Goal: Find specific page/section: Find specific page/section

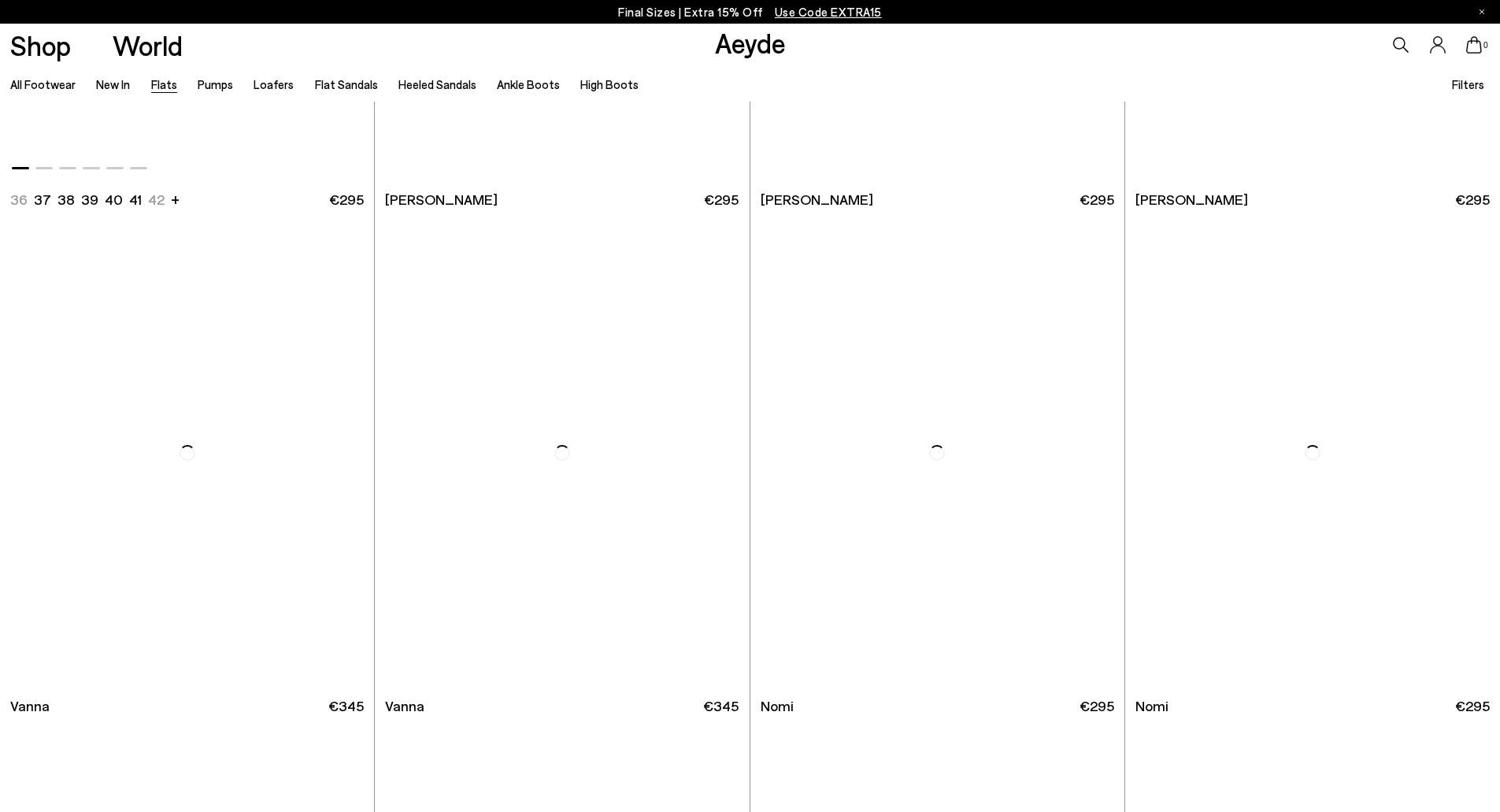
scroll to position [394, 0]
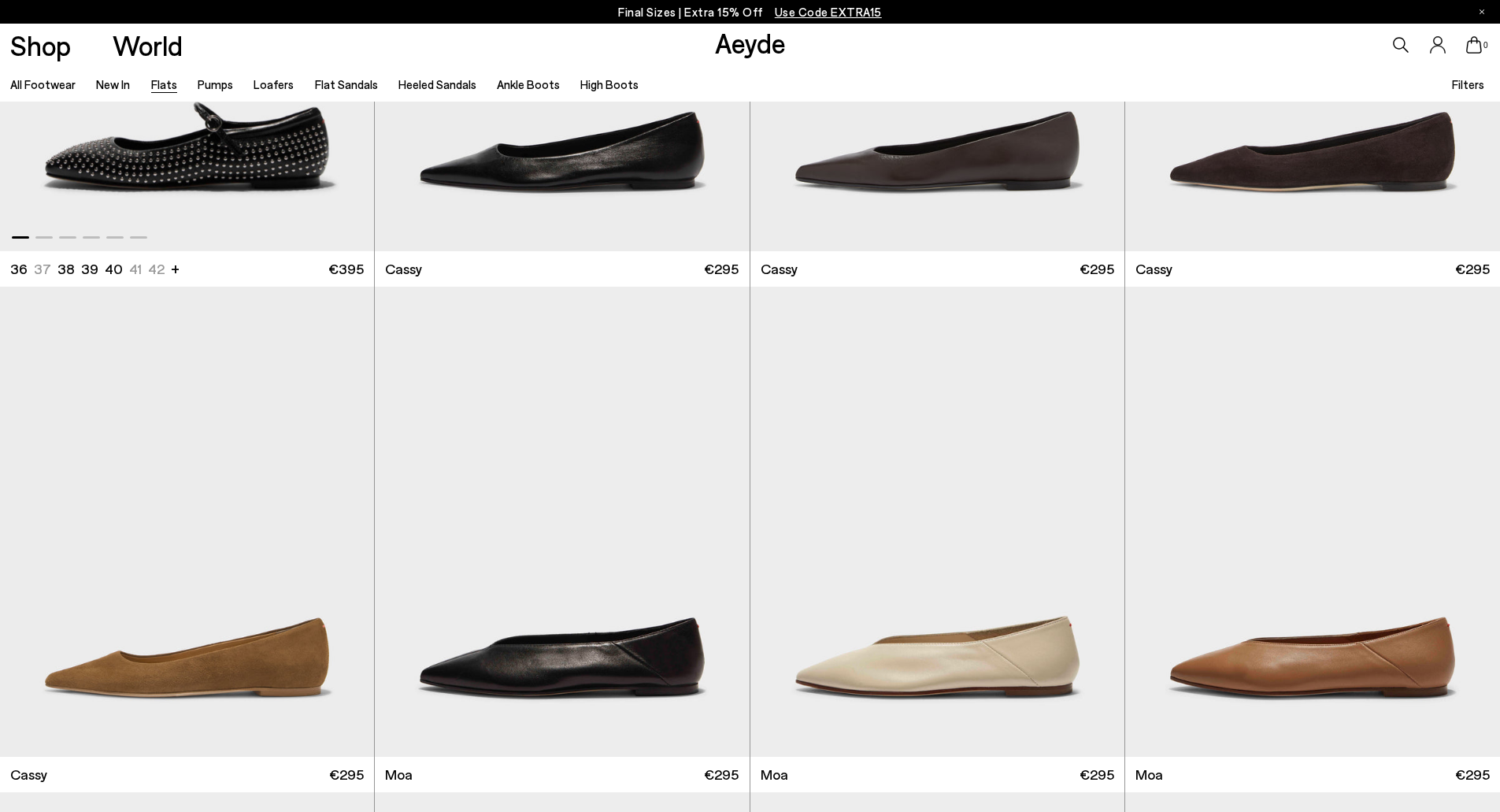
scroll to position [2598, 0]
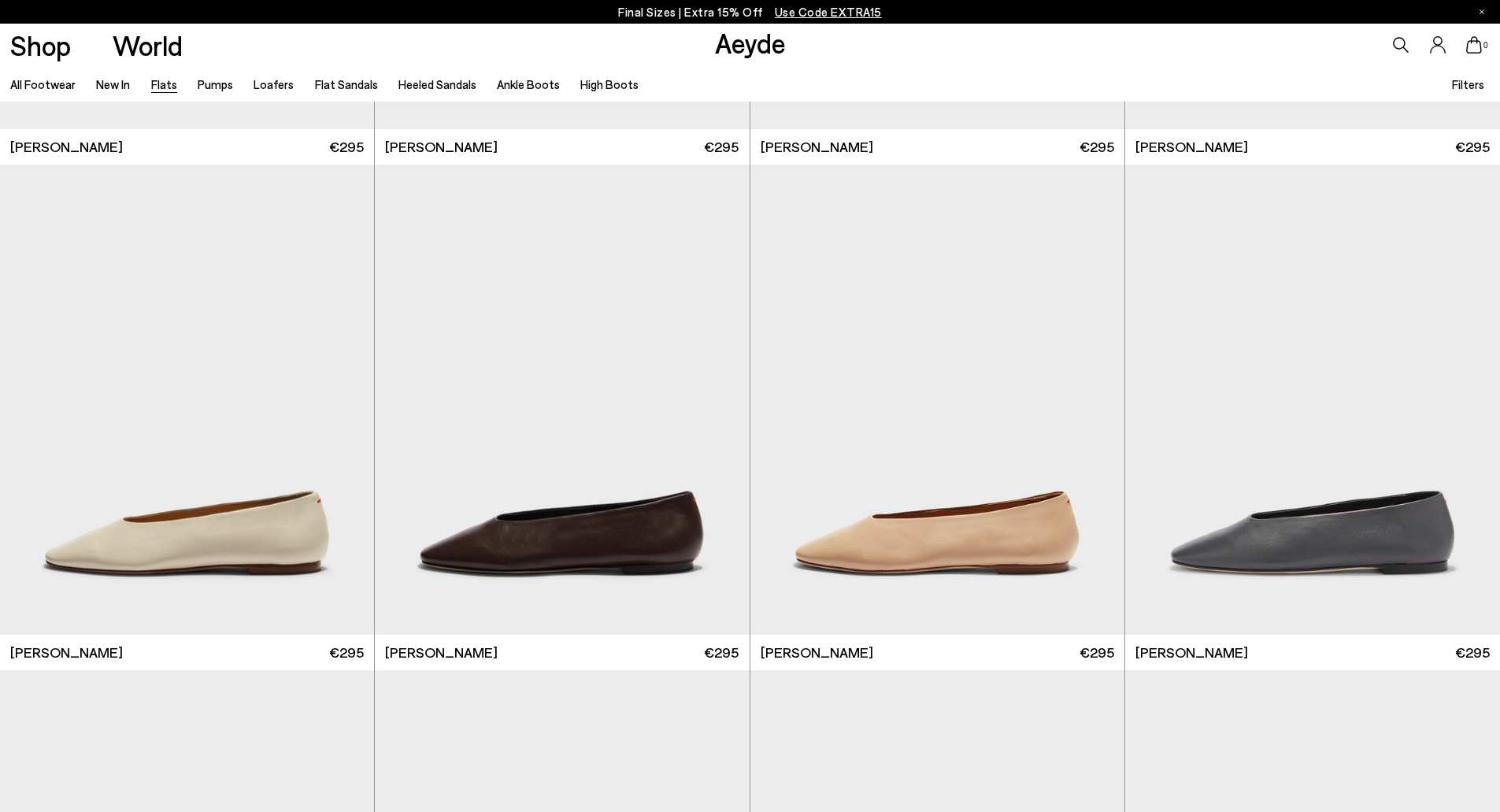
scroll to position [2913, 0]
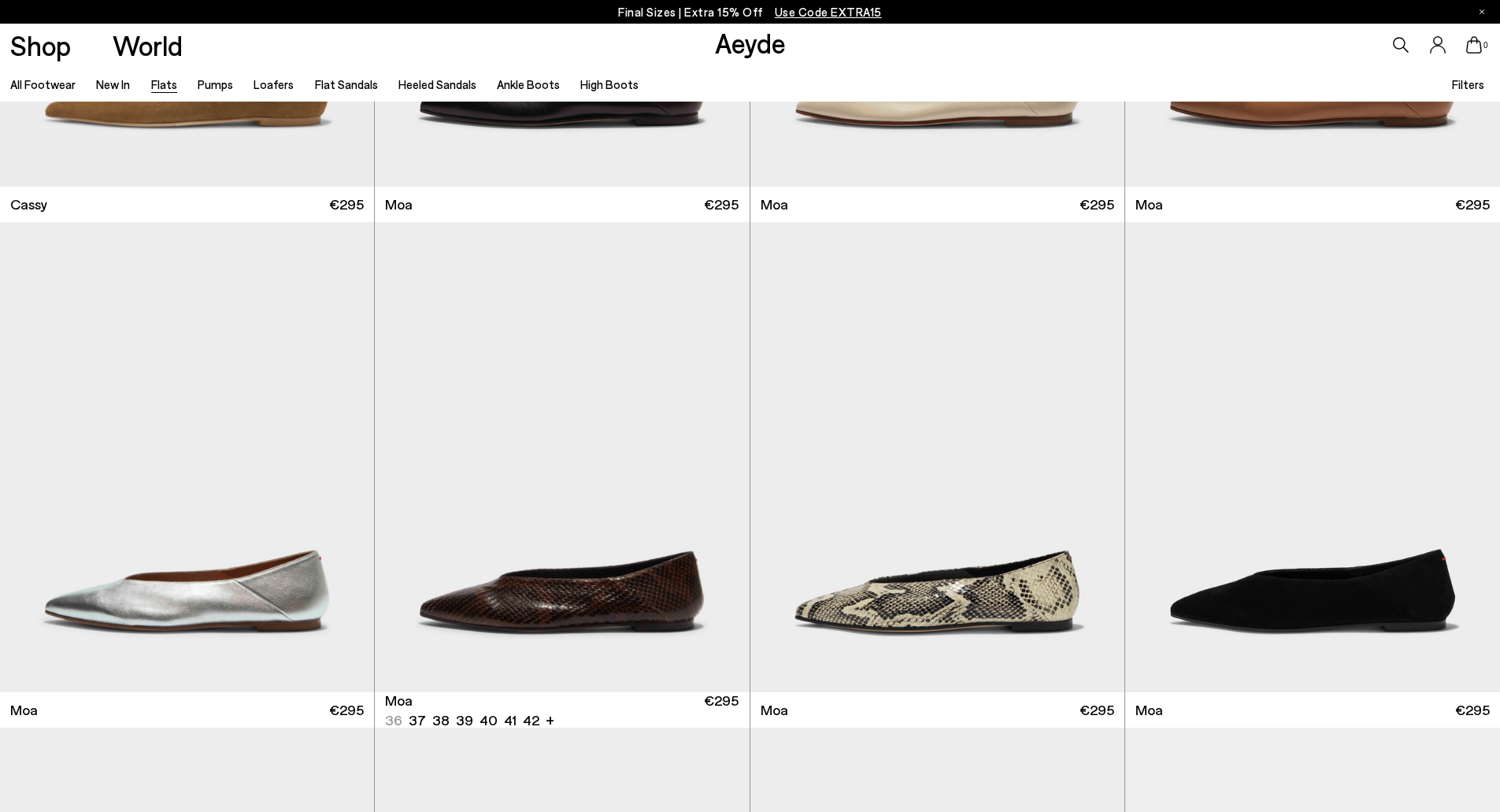
click at [819, 13] on span "Use Code EXTRA15" at bounding box center [828, 12] width 107 height 14
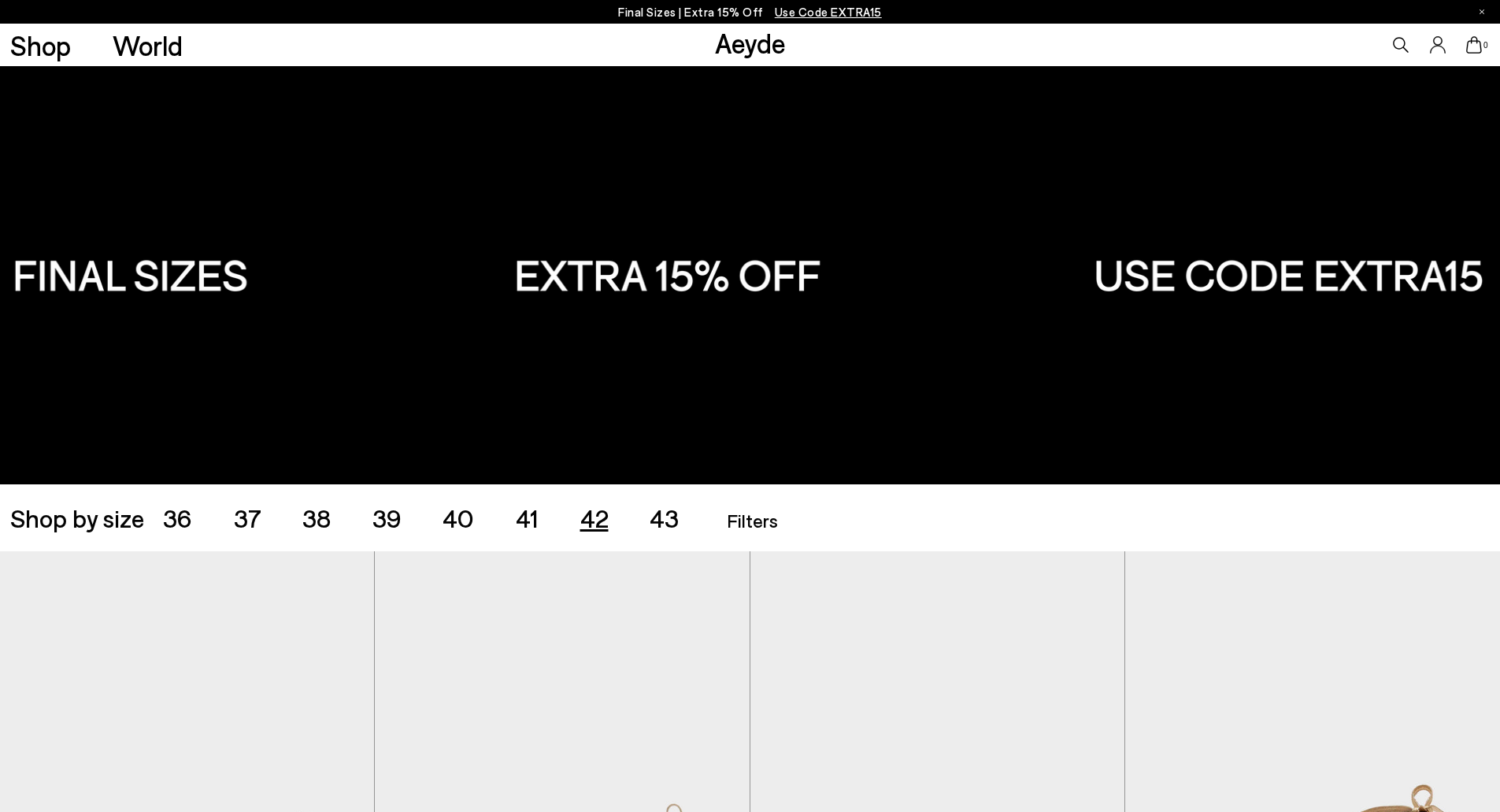
click at [594, 522] on span "42" at bounding box center [594, 517] width 28 height 30
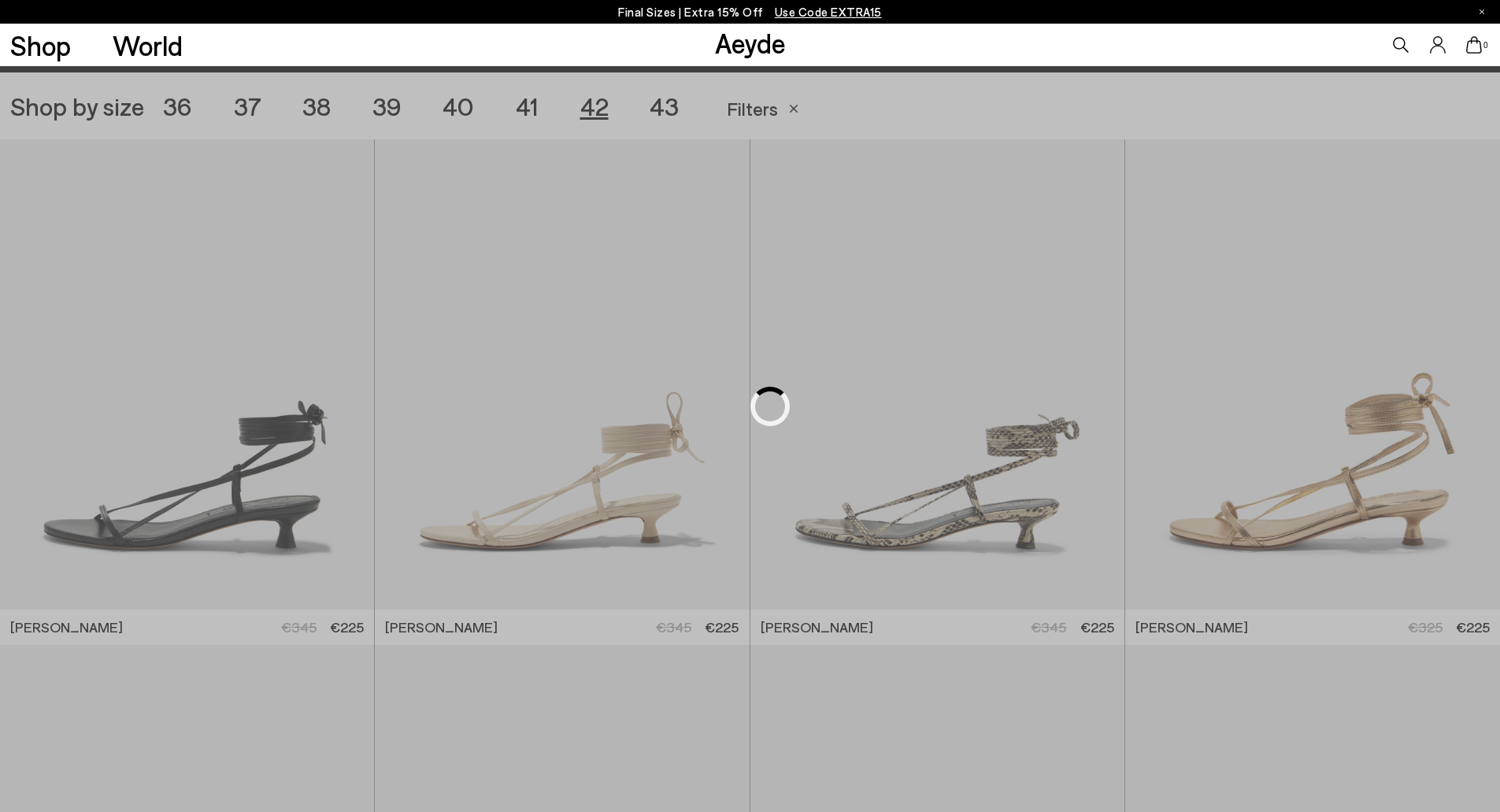
scroll to position [418, 0]
